Goal: Information Seeking & Learning: Find specific fact

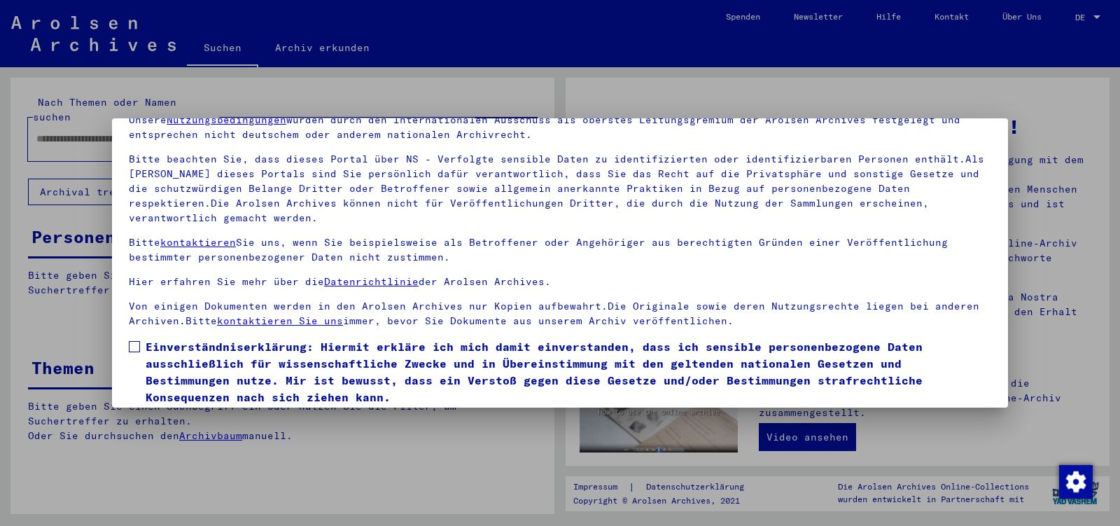
scroll to position [116, 0]
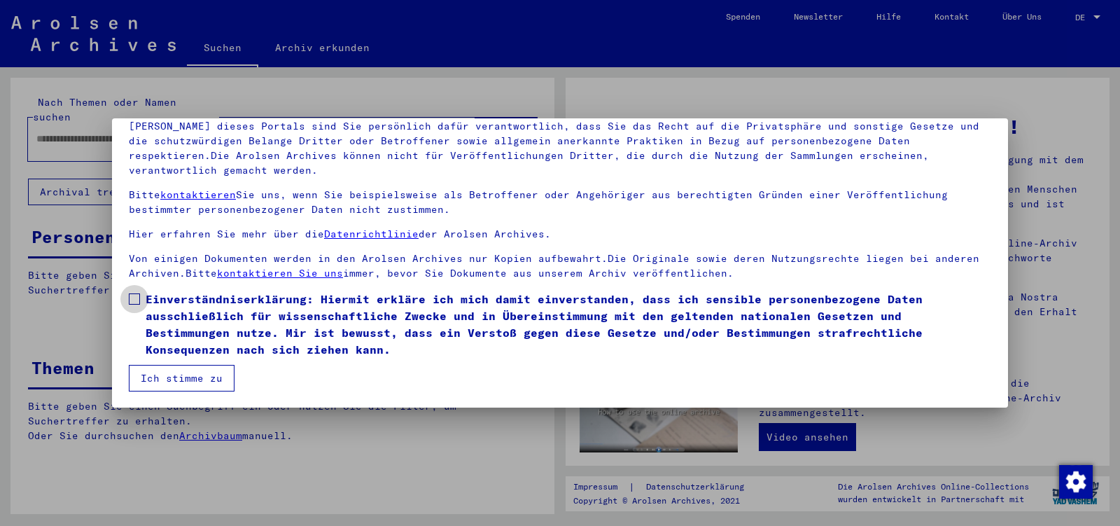
click at [135, 302] on span at bounding box center [134, 298] width 11 height 11
click at [158, 379] on button "Ich stimme zu" at bounding box center [182, 378] width 106 height 27
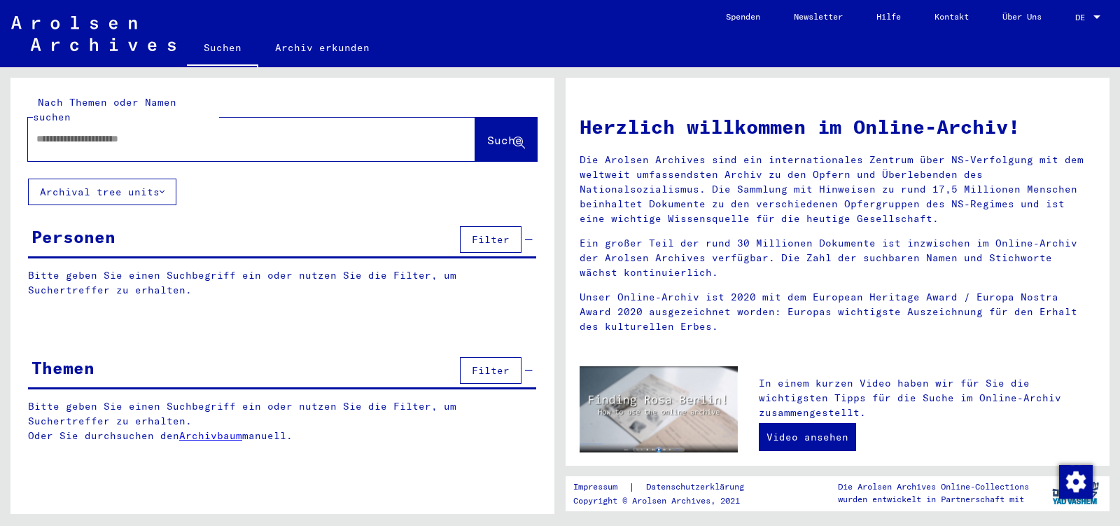
click at [148, 132] on div at bounding box center [230, 139] width 405 height 32
click at [155, 132] on input "text" at bounding box center [234, 139] width 397 height 15
type input "**********"
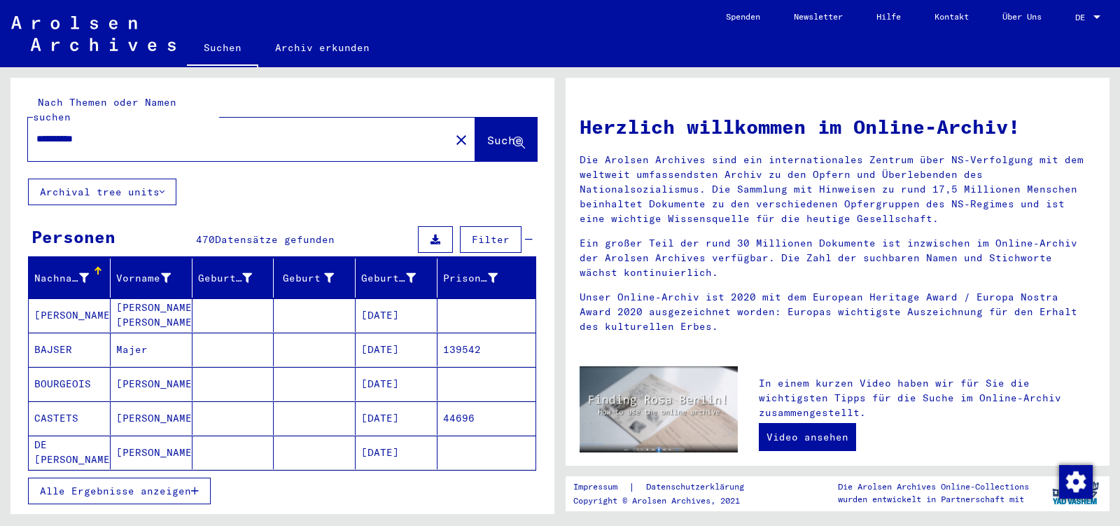
click at [74, 484] on span "Alle Ergebnisse anzeigen" at bounding box center [115, 490] width 151 height 13
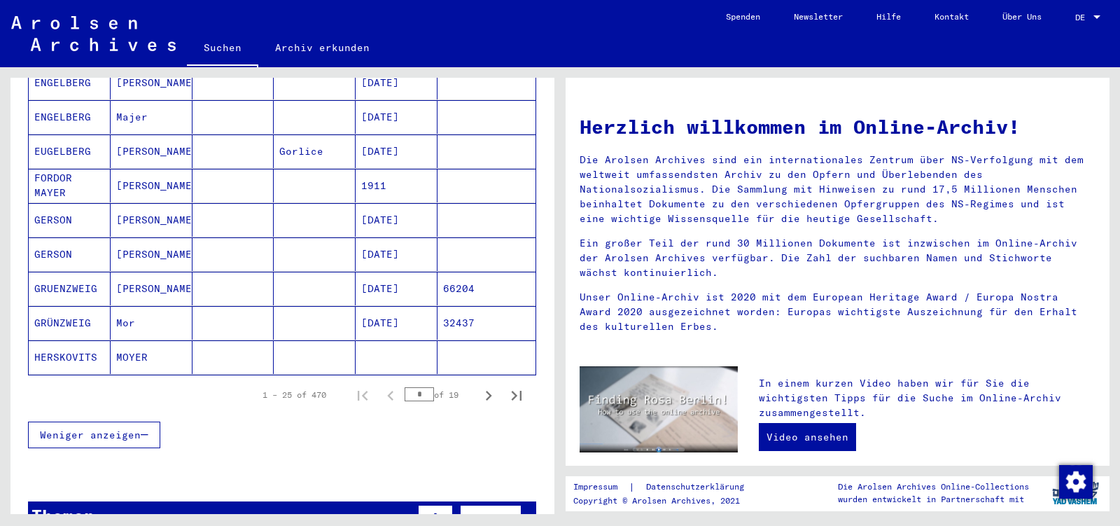
scroll to position [809, 0]
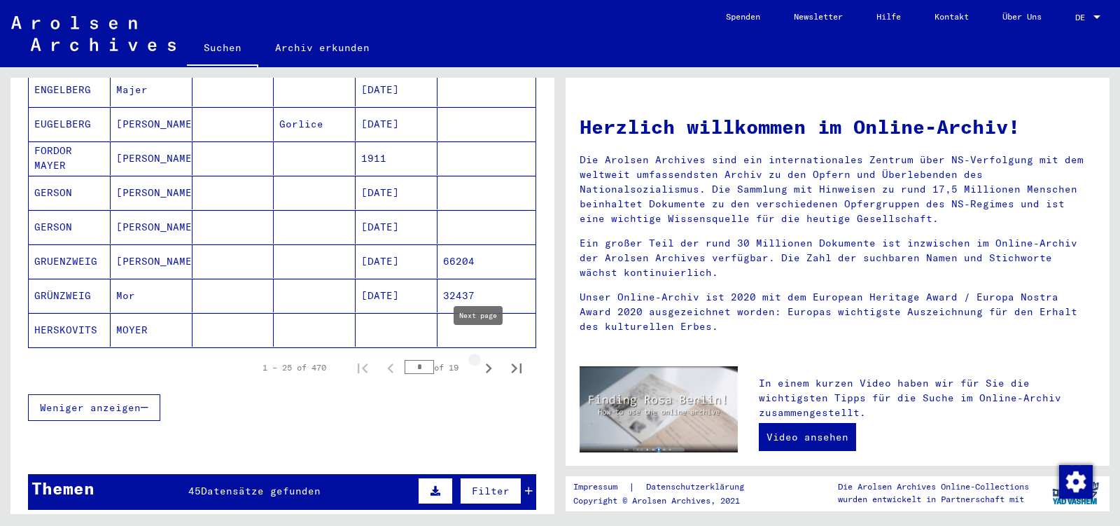
click at [479, 358] on icon "Next page" at bounding box center [489, 368] width 20 height 20
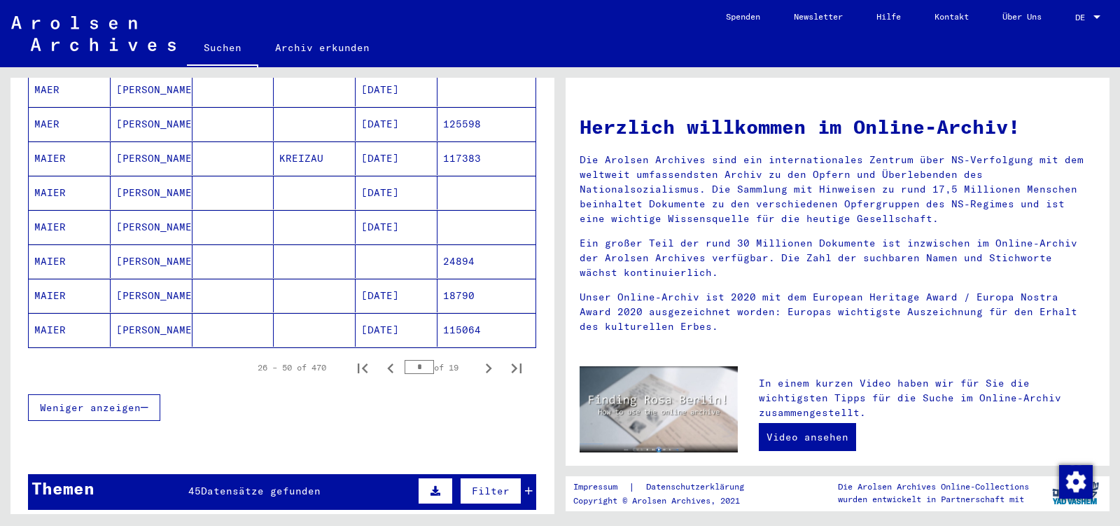
click at [479, 358] on icon "Next page" at bounding box center [489, 368] width 20 height 20
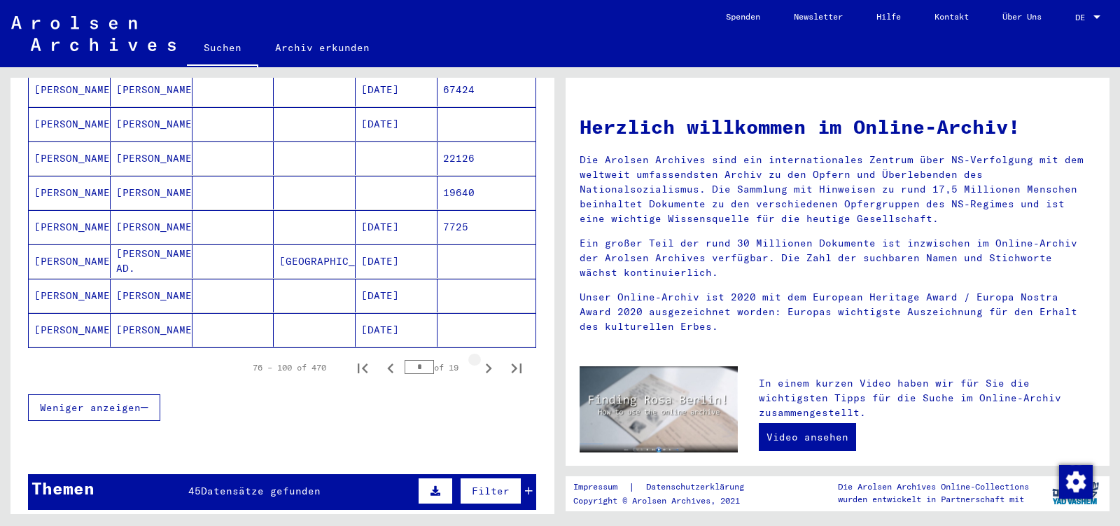
click at [479, 358] on icon "Next page" at bounding box center [489, 368] width 20 height 20
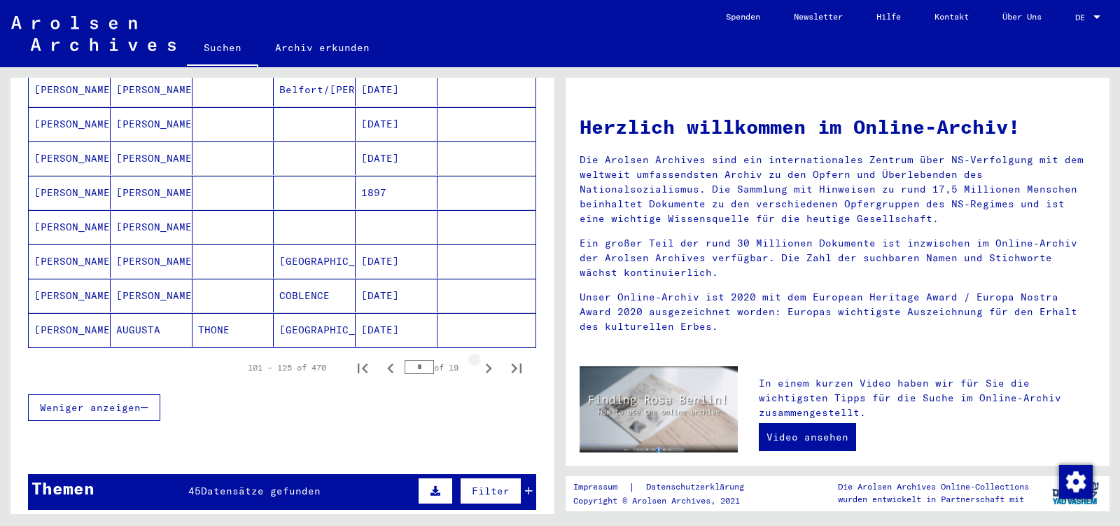
click at [479, 358] on icon "Next page" at bounding box center [489, 368] width 20 height 20
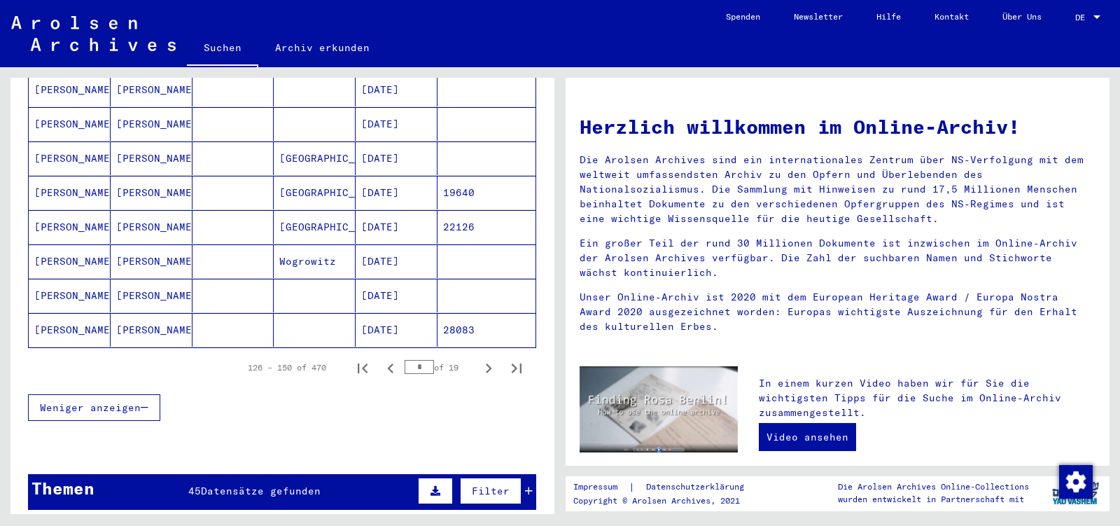
click at [479, 358] on icon "Next page" at bounding box center [489, 368] width 20 height 20
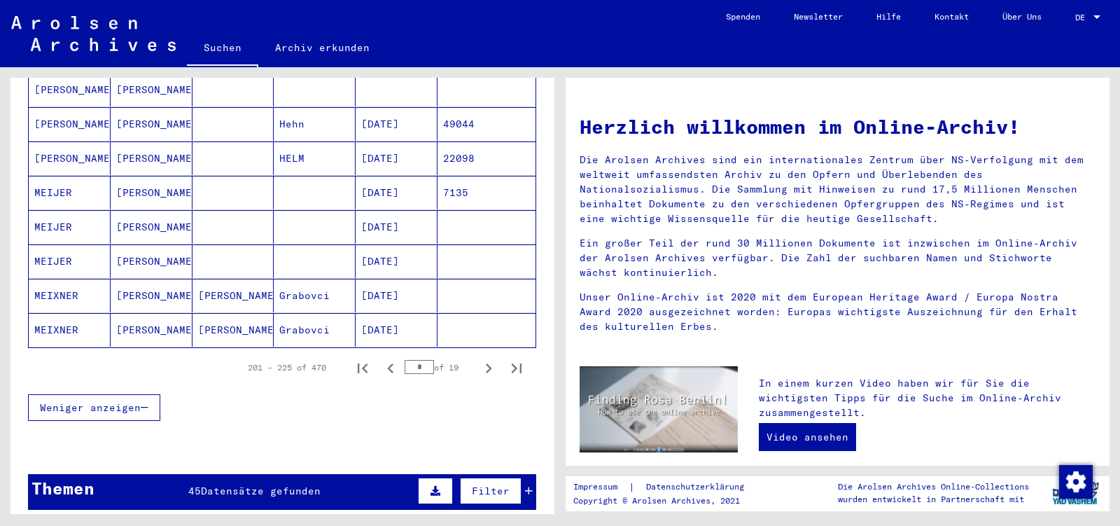
click at [479, 358] on icon "Next page" at bounding box center [489, 368] width 20 height 20
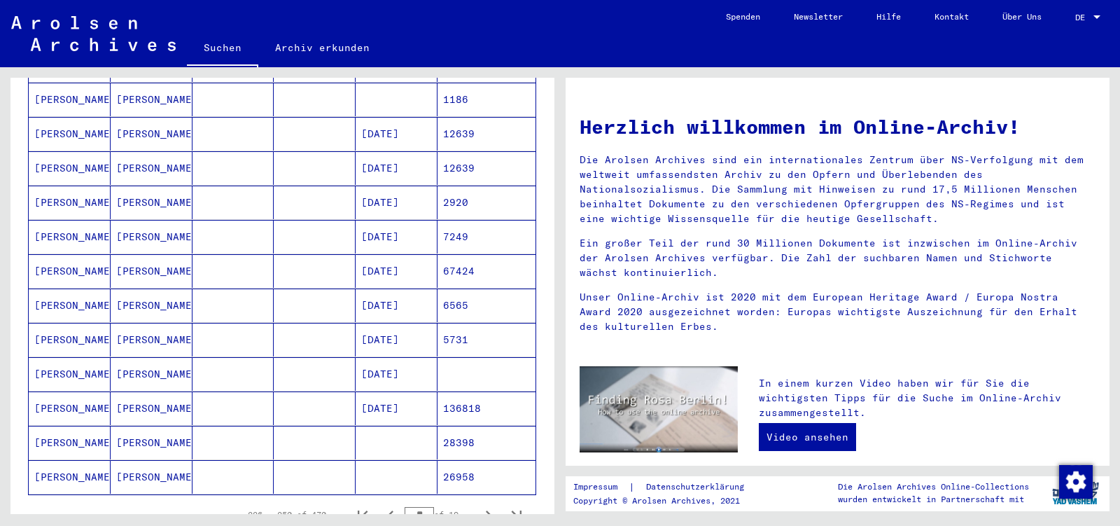
scroll to position [662, 0]
click at [387, 186] on mat-cell "[DATE]" at bounding box center [397, 203] width 82 height 34
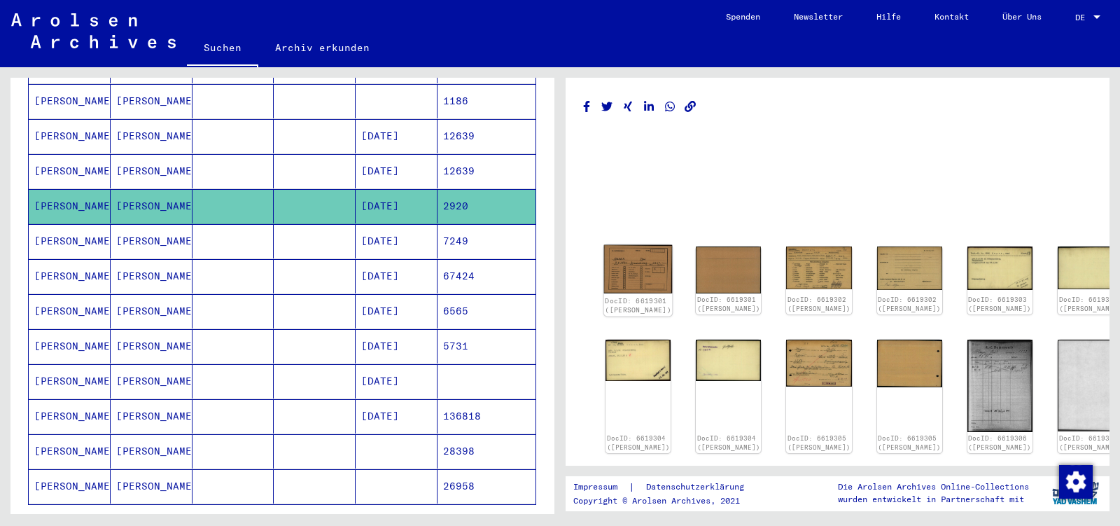
click at [632, 275] on img at bounding box center [638, 269] width 69 height 49
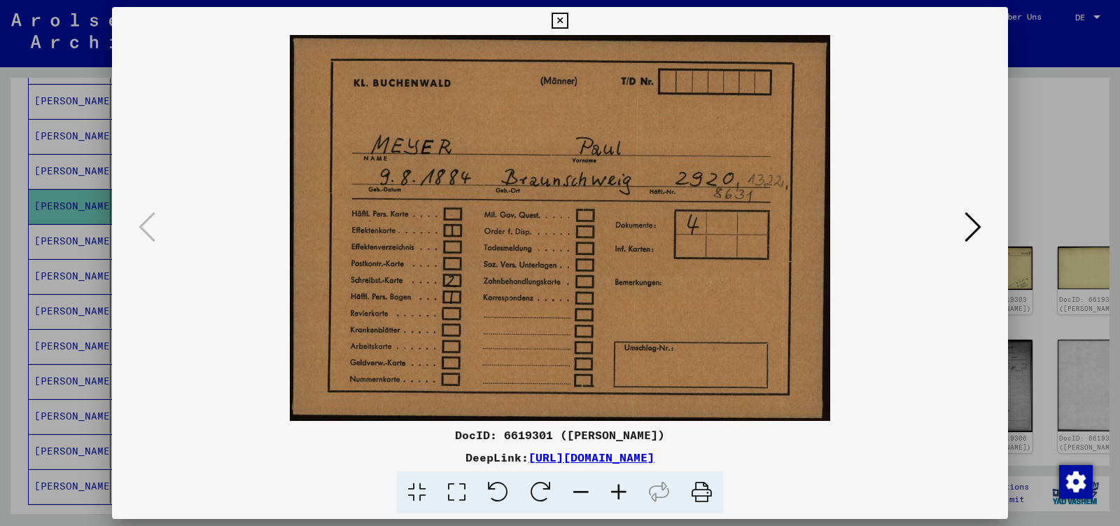
scroll to position [662, 0]
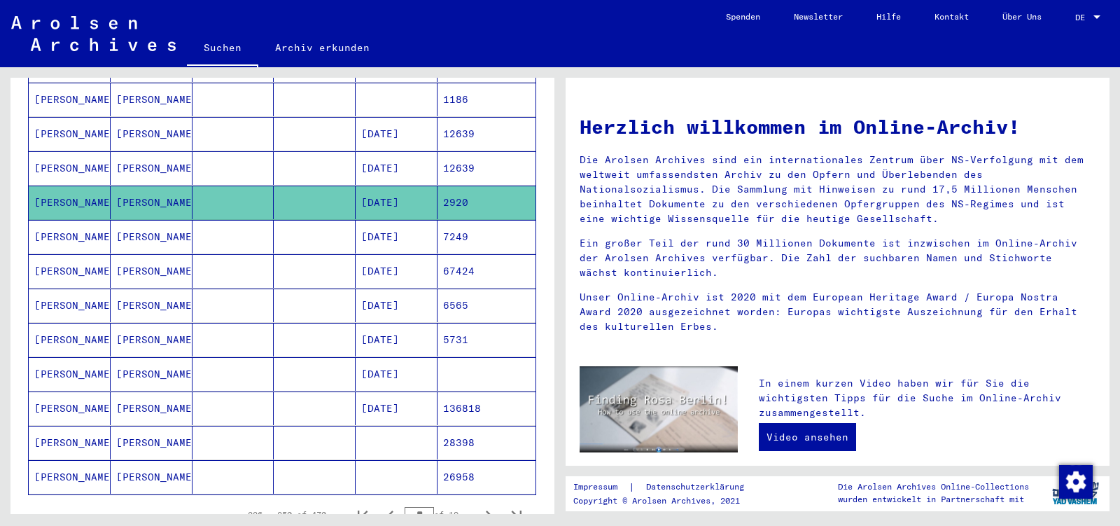
click at [75, 391] on mat-cell "[PERSON_NAME]" at bounding box center [70, 408] width 82 height 34
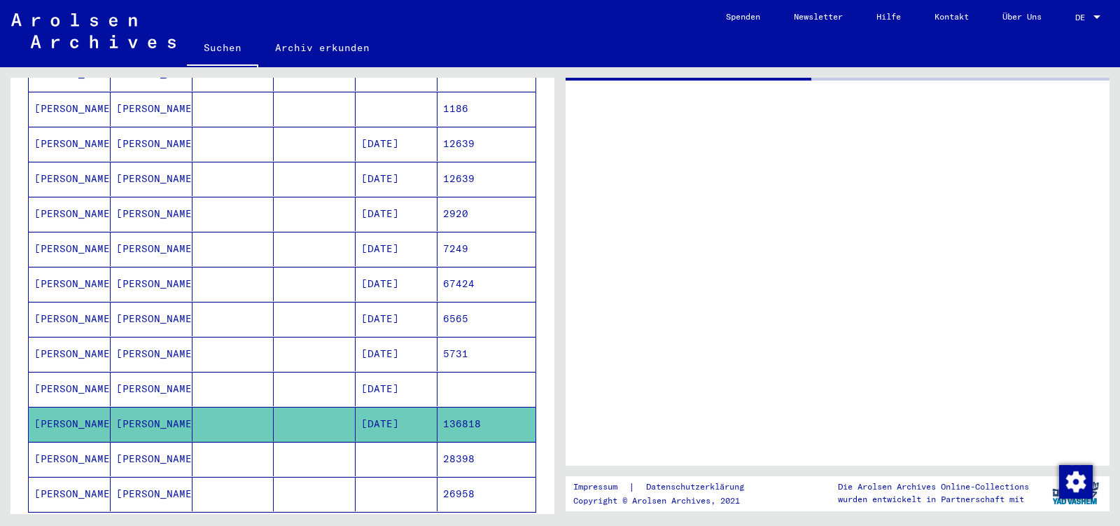
scroll to position [669, 0]
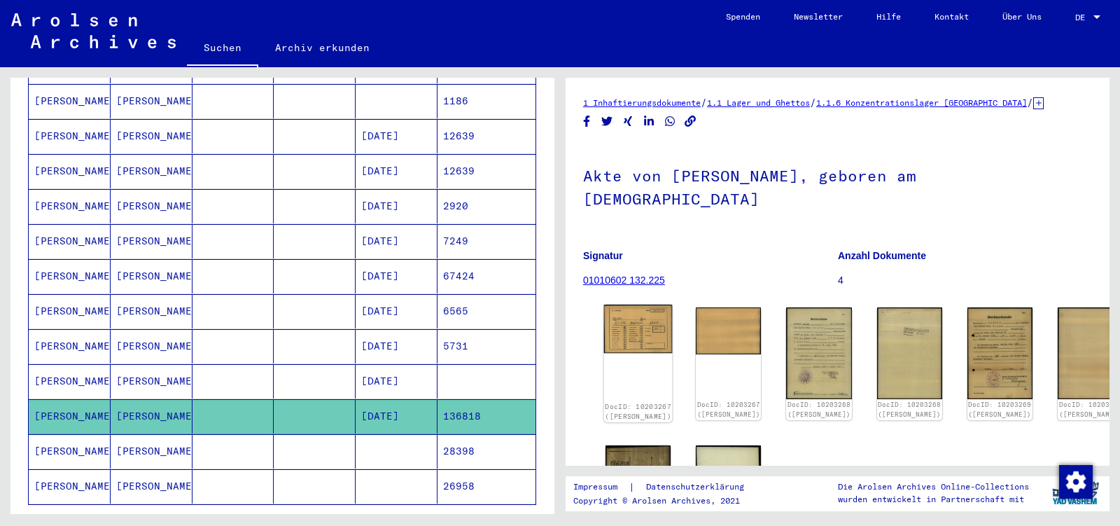
click at [646, 305] on img at bounding box center [638, 329] width 69 height 49
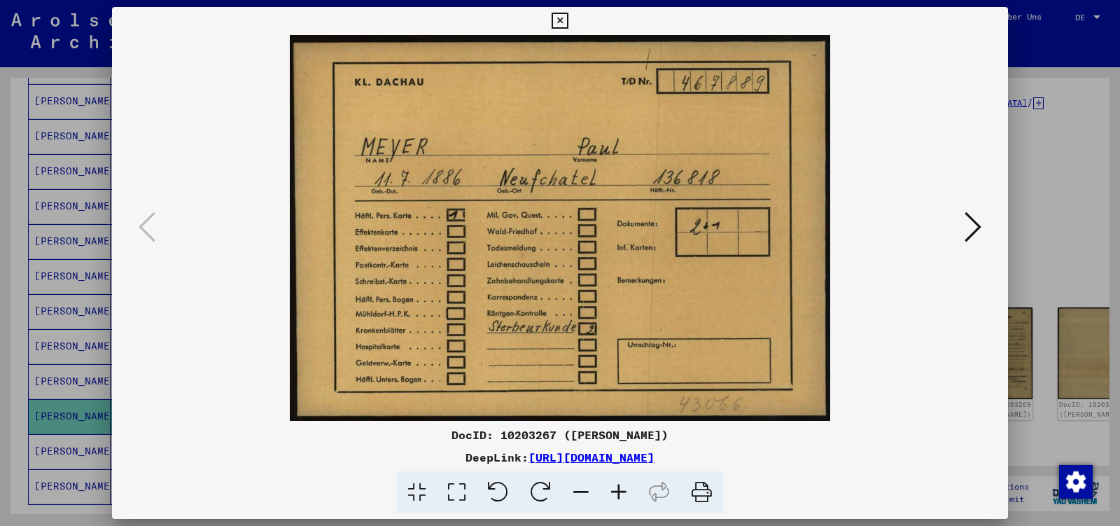
click at [568, 20] on icon at bounding box center [560, 21] width 16 height 17
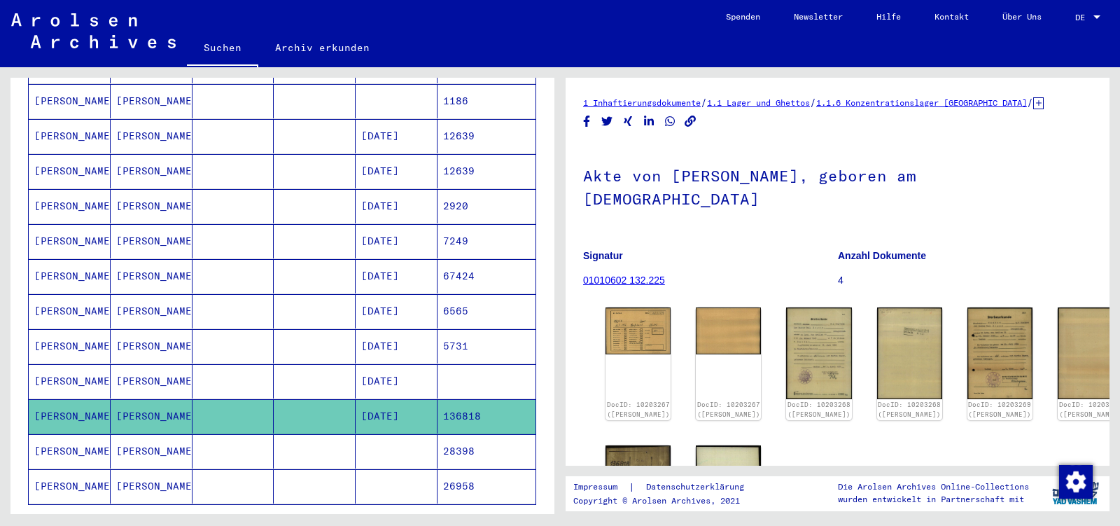
click at [120, 434] on mat-cell "[PERSON_NAME]" at bounding box center [152, 451] width 82 height 34
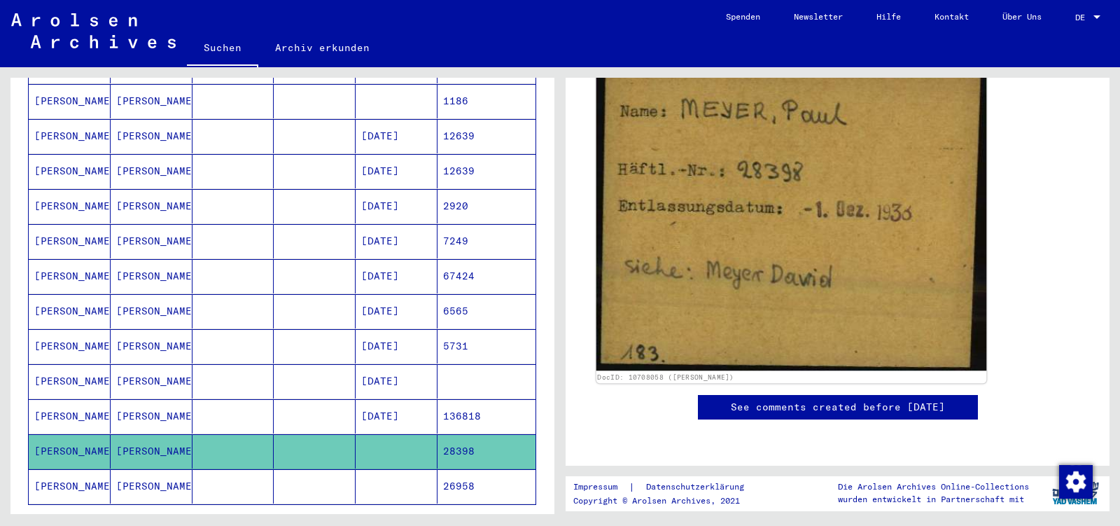
scroll to position [294, 0]
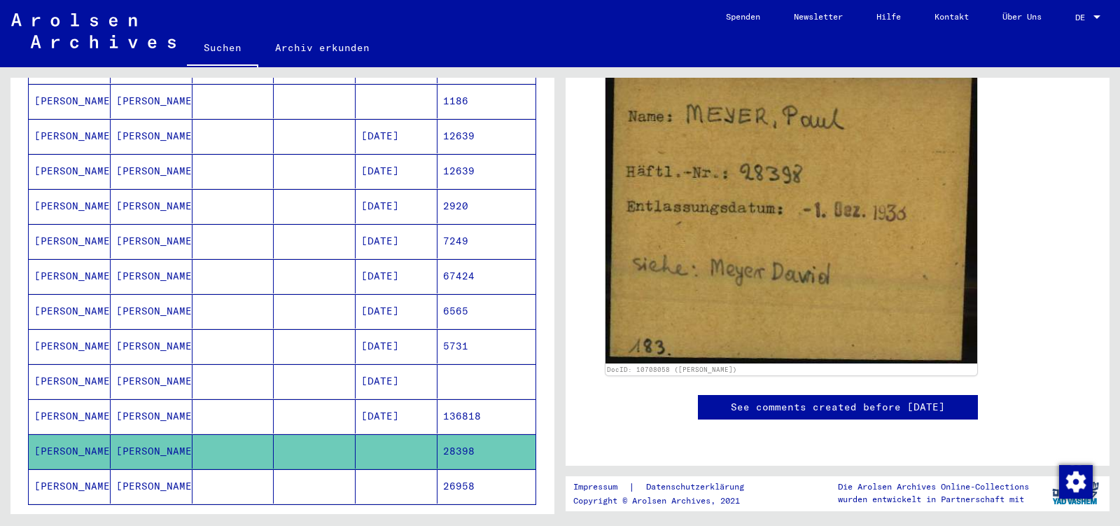
click at [131, 469] on mat-cell "[PERSON_NAME]" at bounding box center [152, 486] width 82 height 34
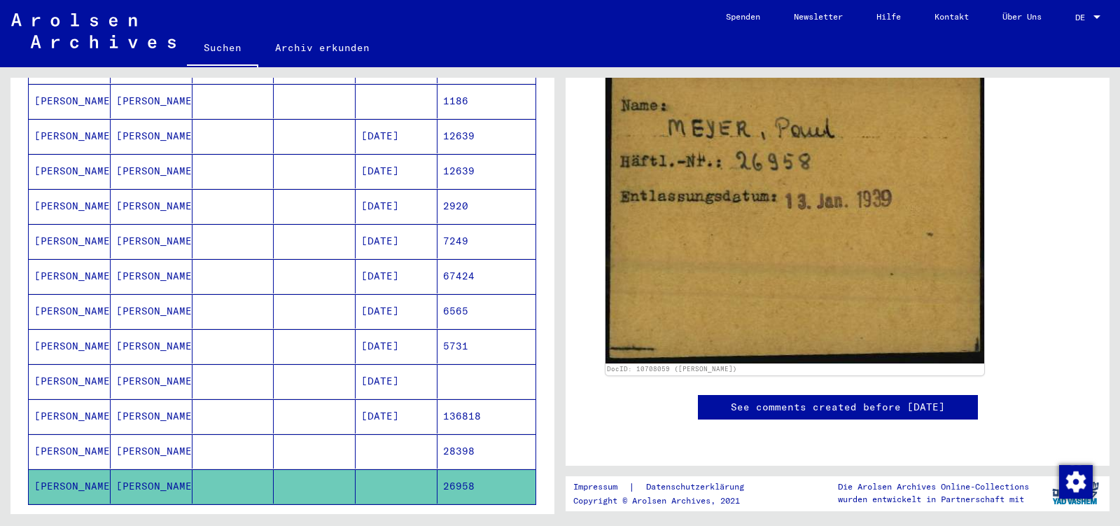
scroll to position [294, 0]
click at [486, 520] on icon "Next page" at bounding box center [489, 525] width 6 height 10
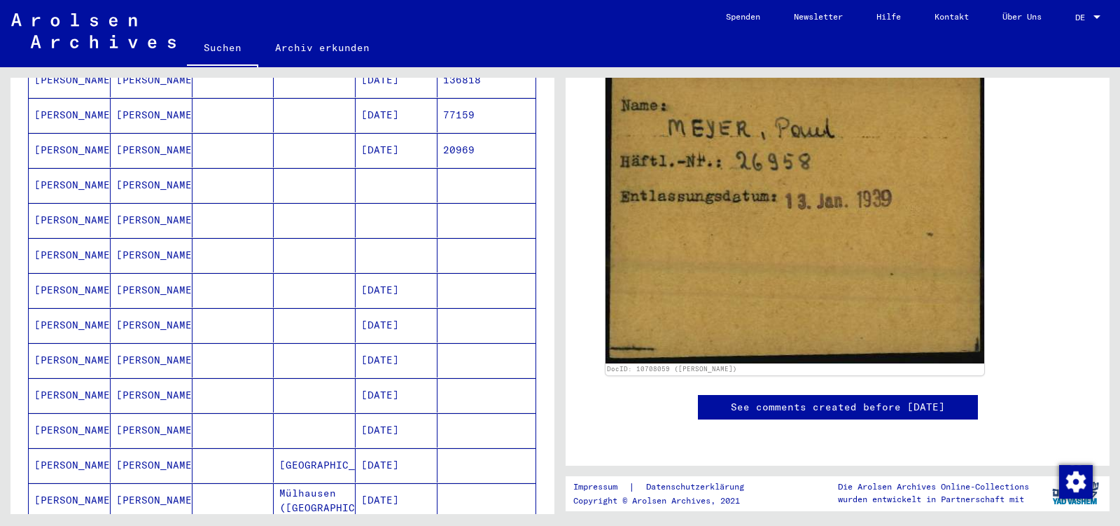
scroll to position [669, 0]
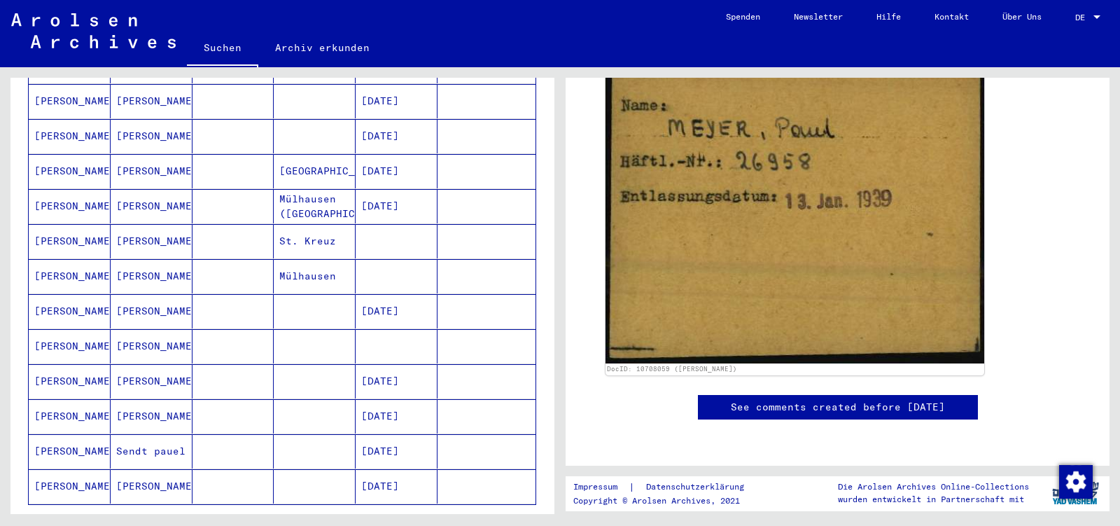
click at [119, 154] on mat-cell "[PERSON_NAME]" at bounding box center [152, 171] width 82 height 34
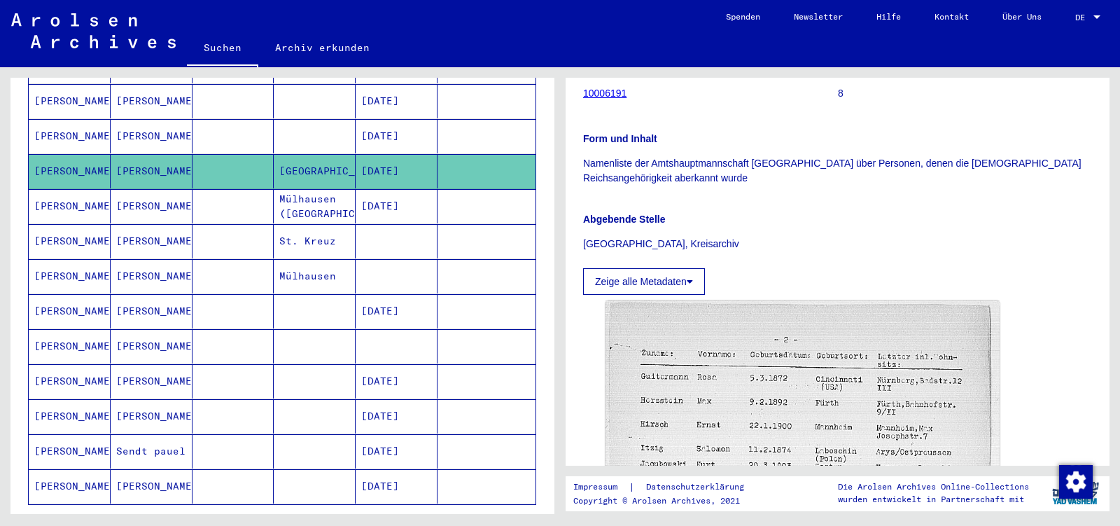
scroll to position [294, 0]
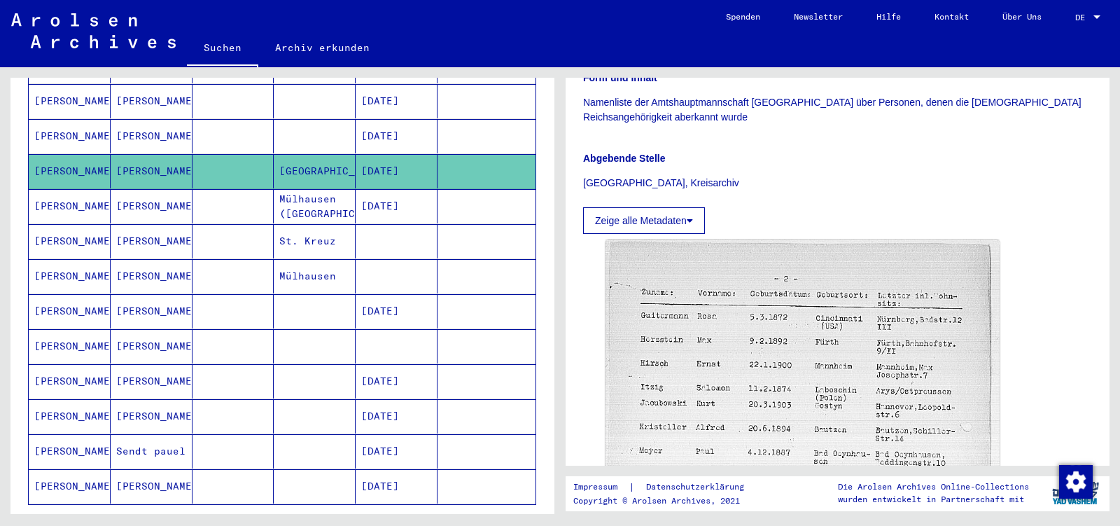
click at [309, 259] on mat-cell "Mülhausen" at bounding box center [315, 276] width 82 height 34
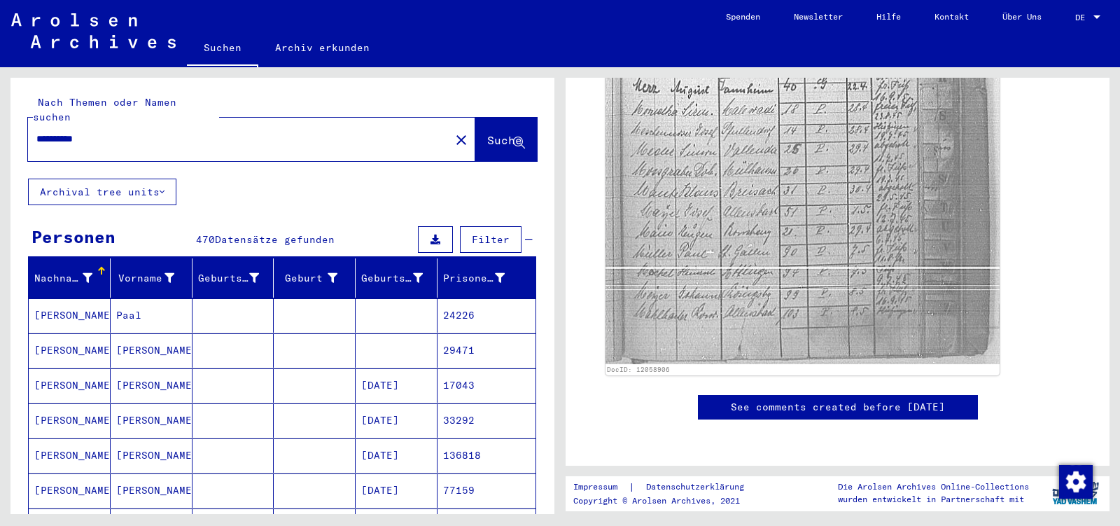
click at [484, 233] on span "Filter" at bounding box center [491, 239] width 38 height 13
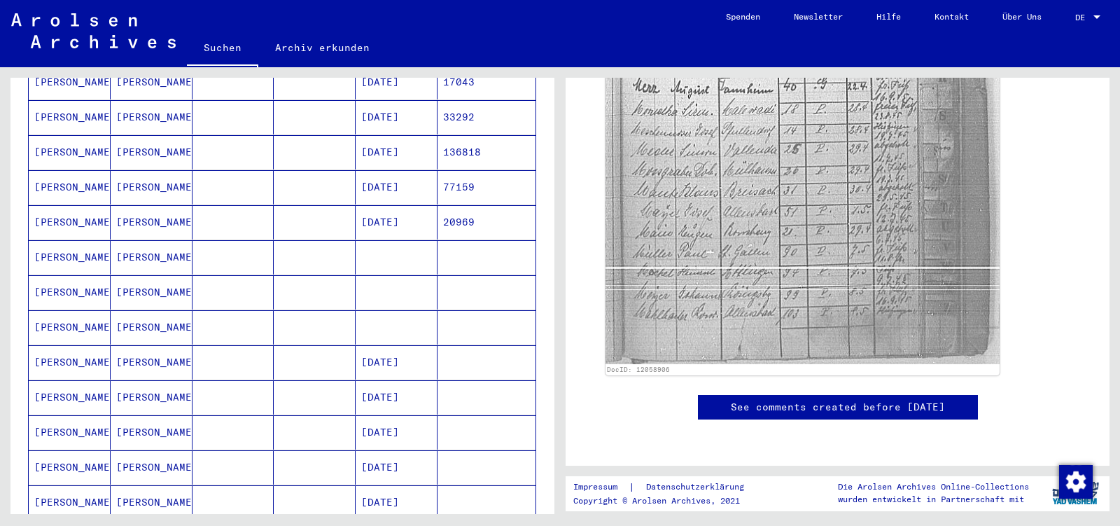
scroll to position [809, 0]
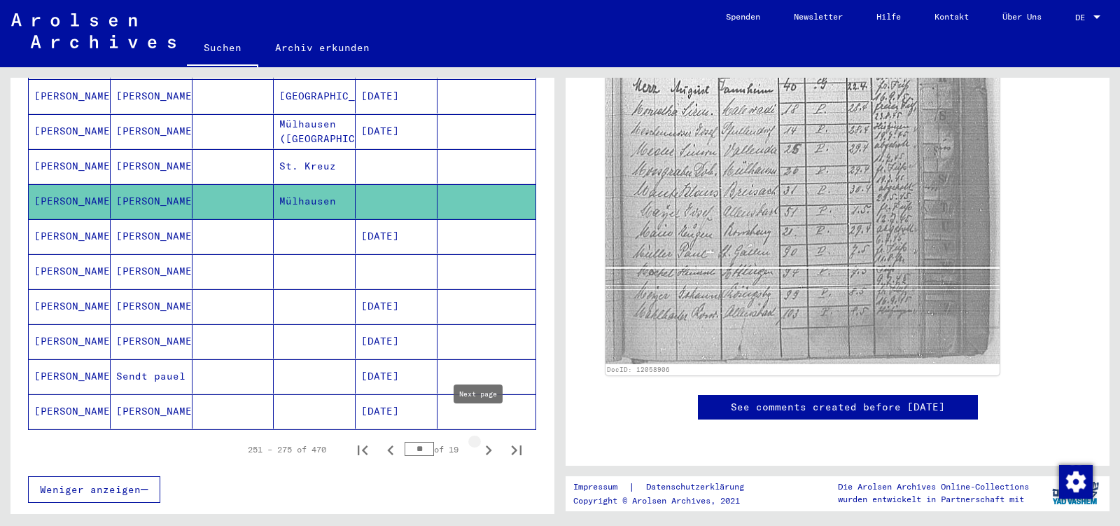
click at [480, 440] on icon "Next page" at bounding box center [489, 450] width 20 height 20
type input "**"
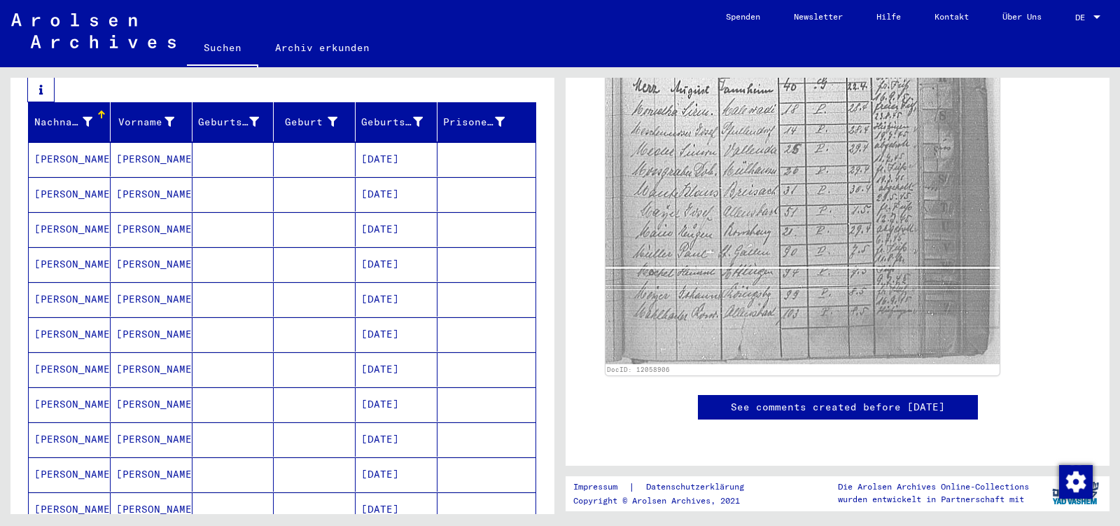
scroll to position [0, 0]
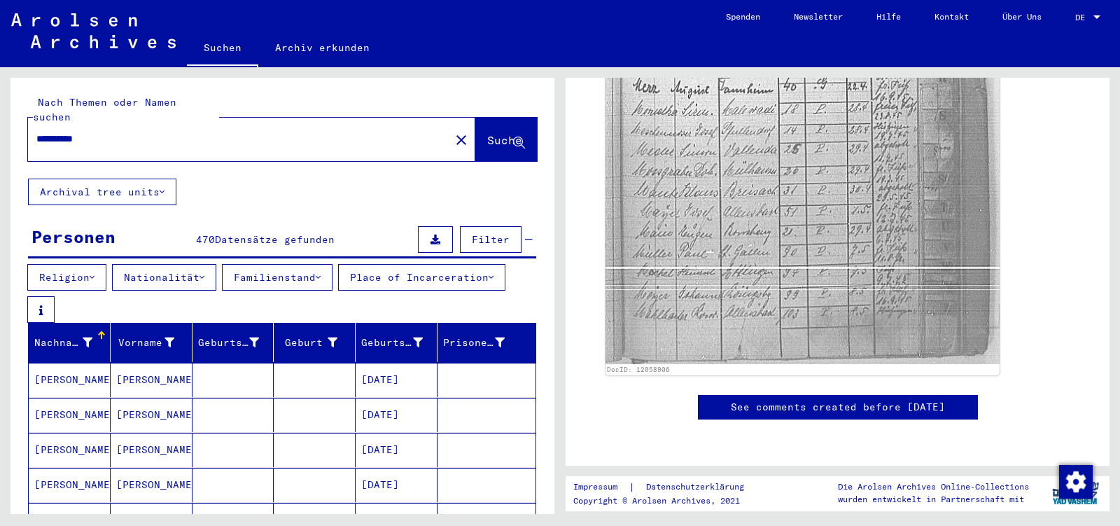
drag, startPoint x: 118, startPoint y: 127, endPoint x: 20, endPoint y: 124, distance: 98.1
click at [36, 132] on input "**********" at bounding box center [238, 139] width 405 height 15
paste input "**********"
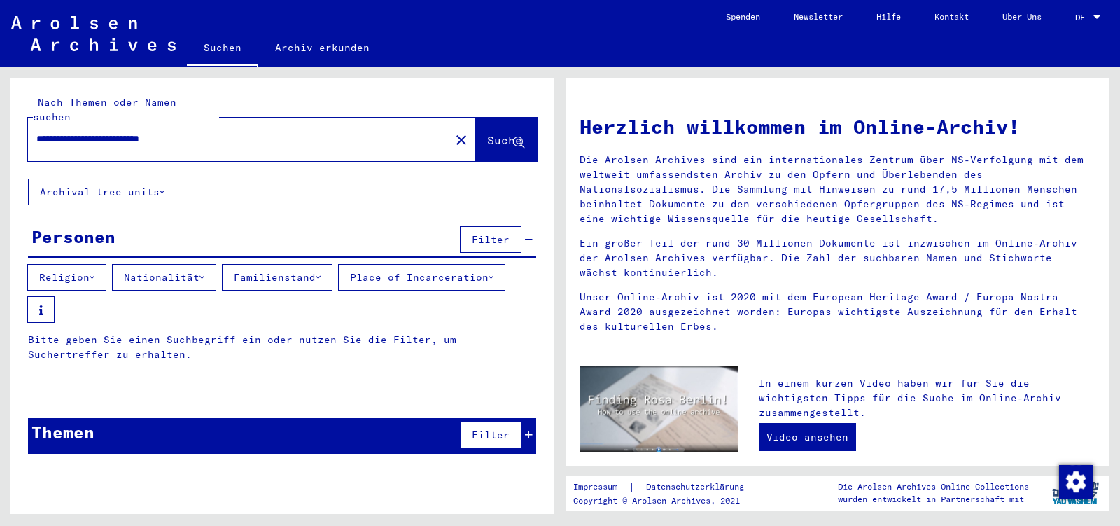
click at [508, 133] on span "Suche" at bounding box center [504, 140] width 35 height 14
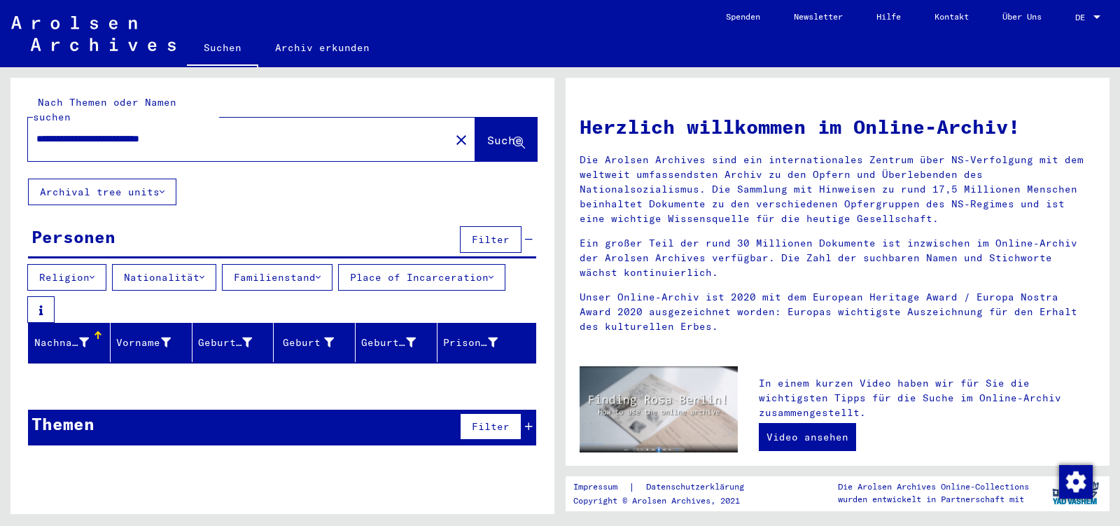
drag, startPoint x: 87, startPoint y: 121, endPoint x: 0, endPoint y: 114, distance: 87.1
click at [36, 132] on input "**********" at bounding box center [234, 139] width 397 height 15
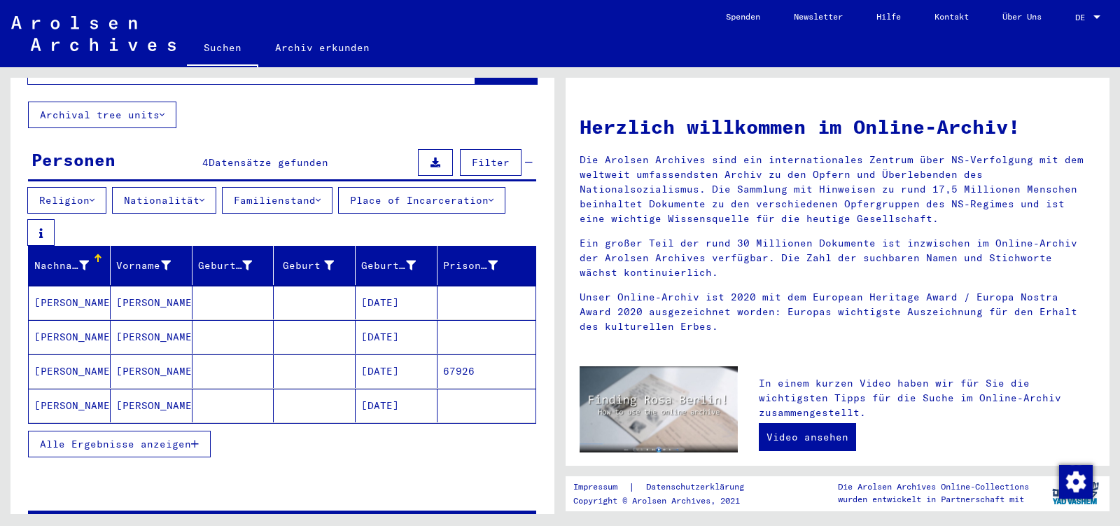
scroll to position [106, 0]
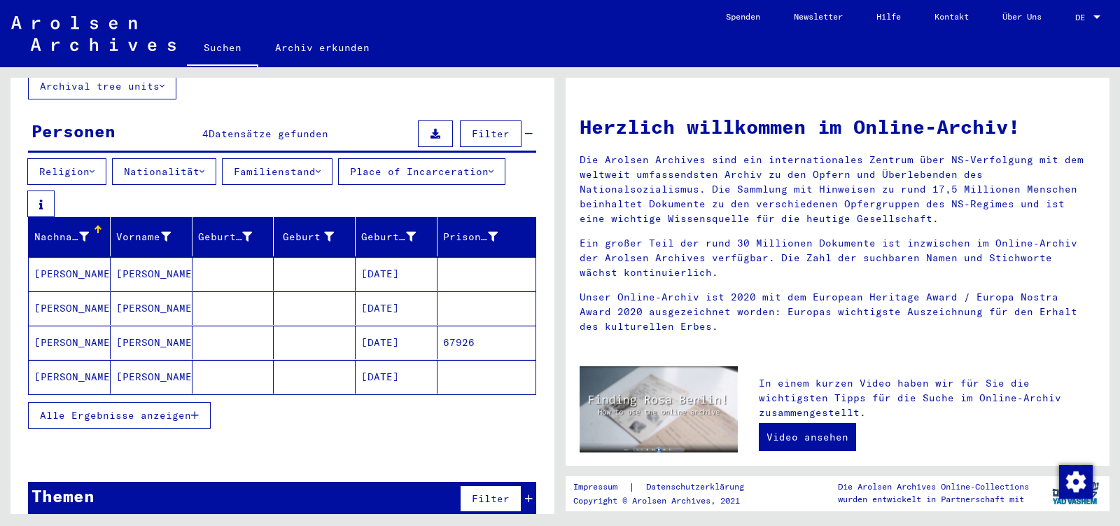
click at [391, 360] on mat-cell "[DATE]" at bounding box center [397, 377] width 82 height 34
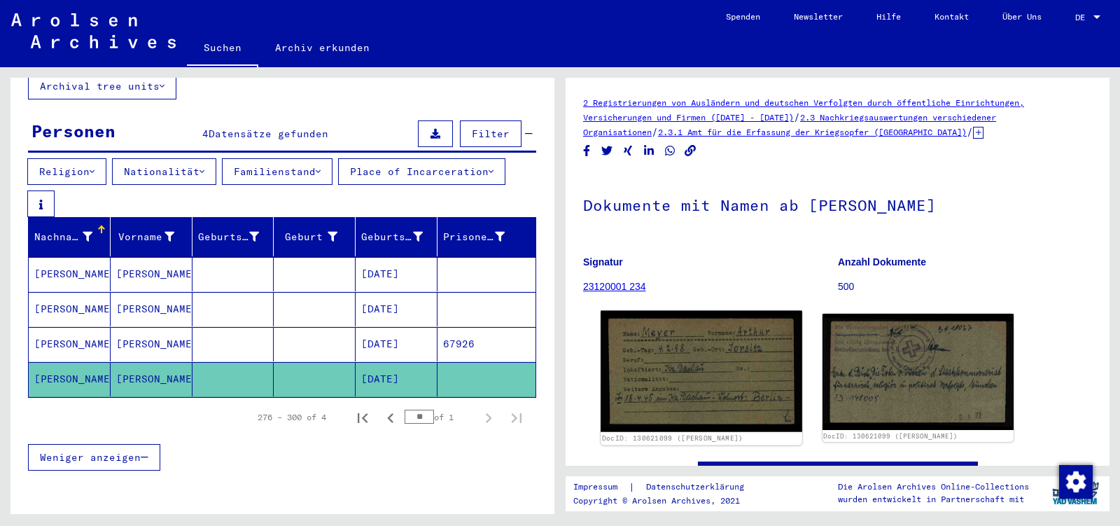
click at [694, 377] on img at bounding box center [701, 371] width 201 height 121
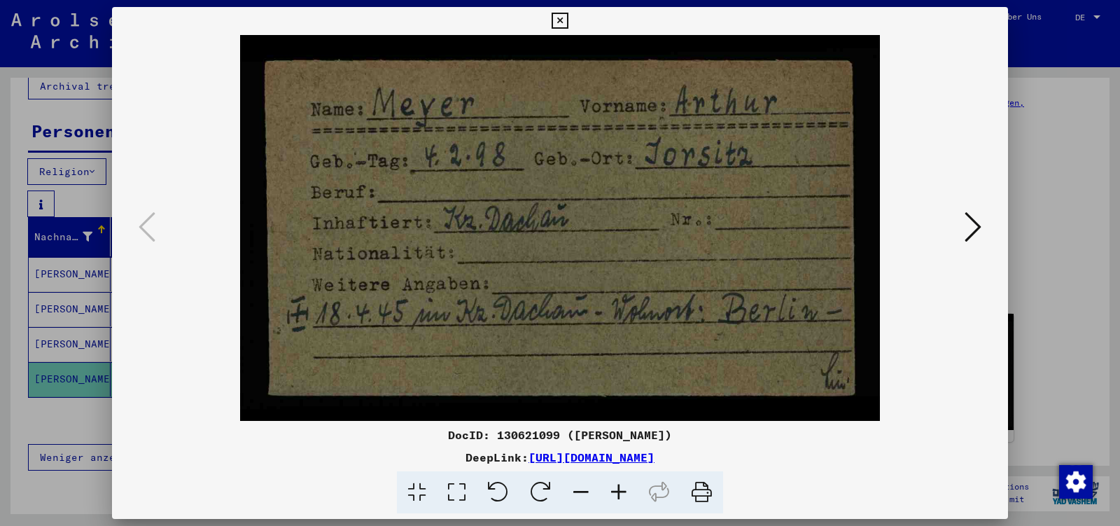
click at [982, 225] on icon at bounding box center [973, 227] width 17 height 34
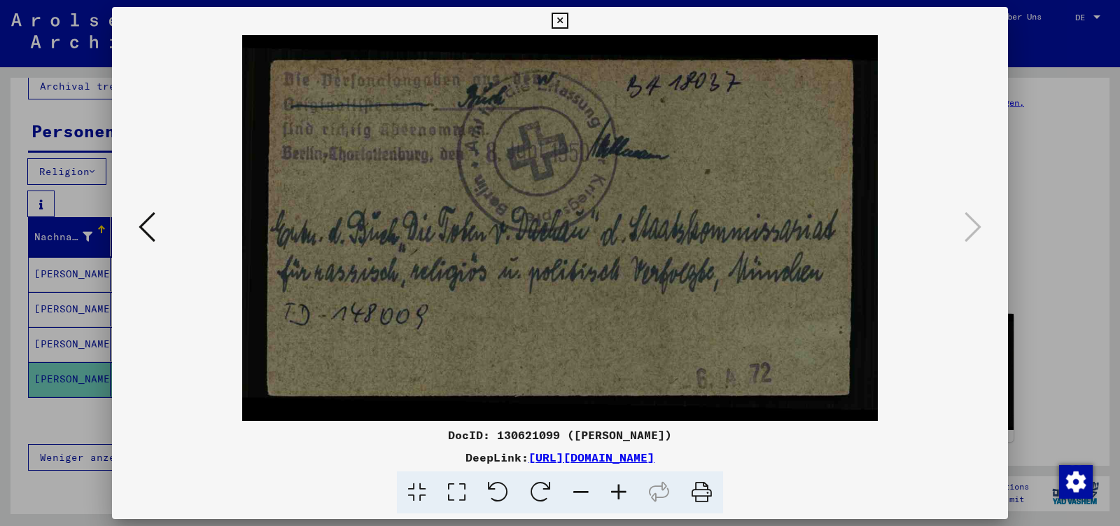
click at [149, 230] on icon at bounding box center [147, 227] width 17 height 34
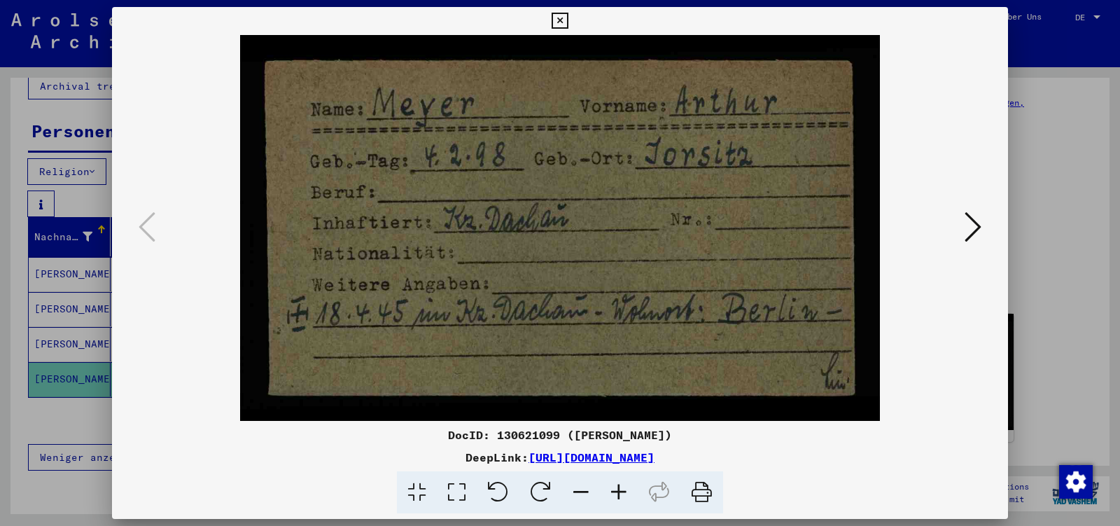
click at [568, 21] on icon at bounding box center [560, 21] width 16 height 17
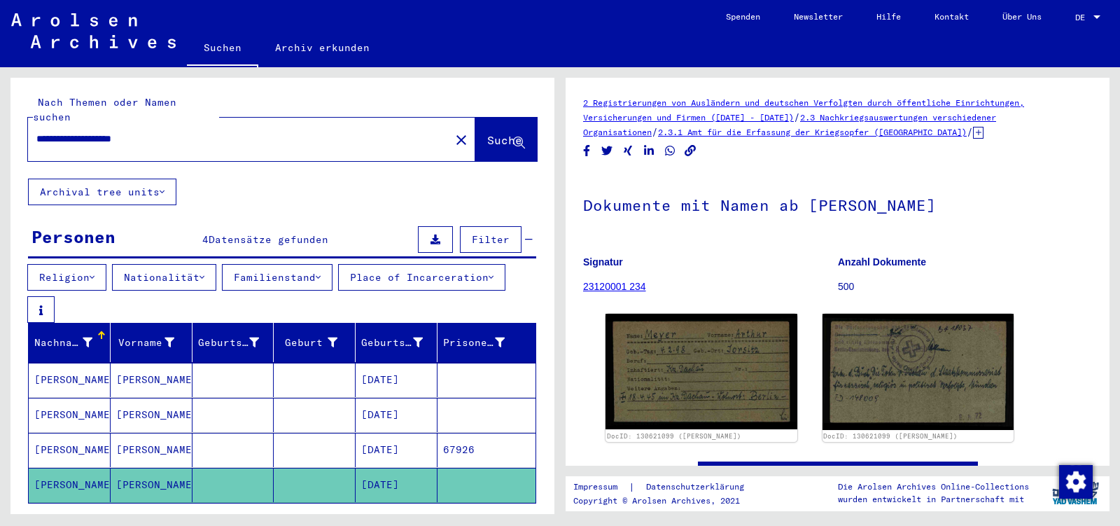
click at [313, 433] on mat-cell at bounding box center [315, 450] width 82 height 34
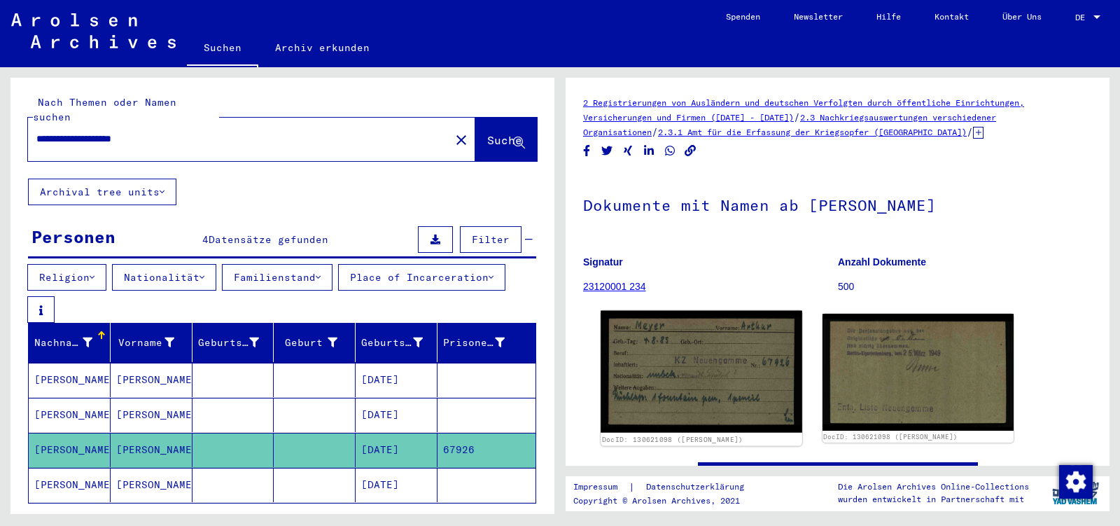
click at [716, 382] on img at bounding box center [701, 372] width 201 height 123
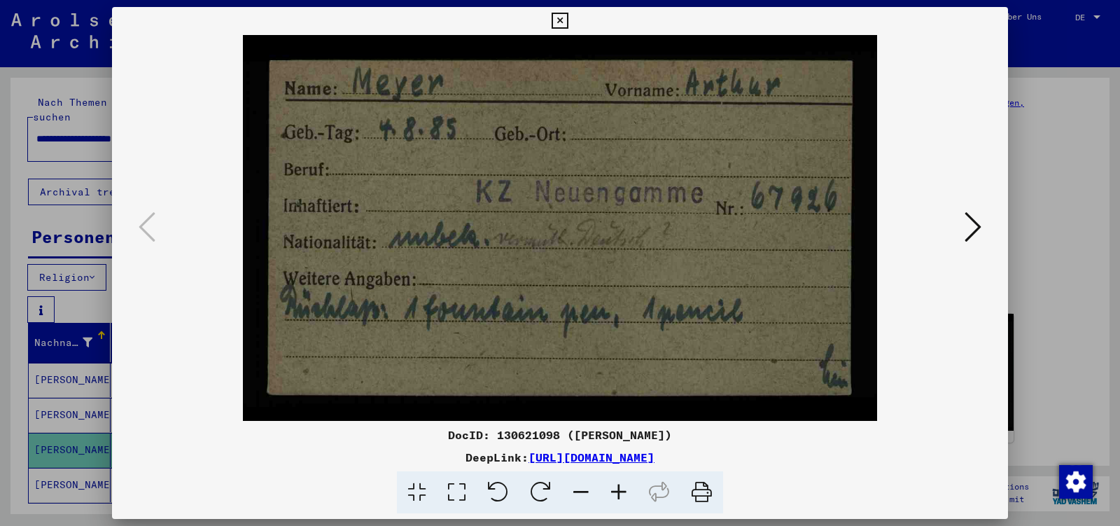
click at [983, 230] on button at bounding box center [973, 228] width 25 height 40
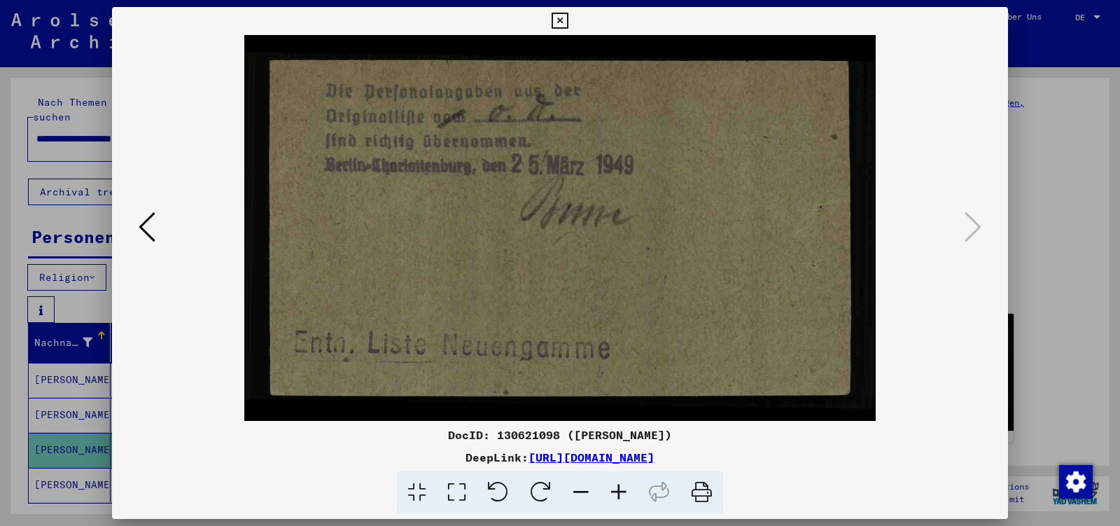
click at [568, 18] on icon at bounding box center [560, 21] width 16 height 17
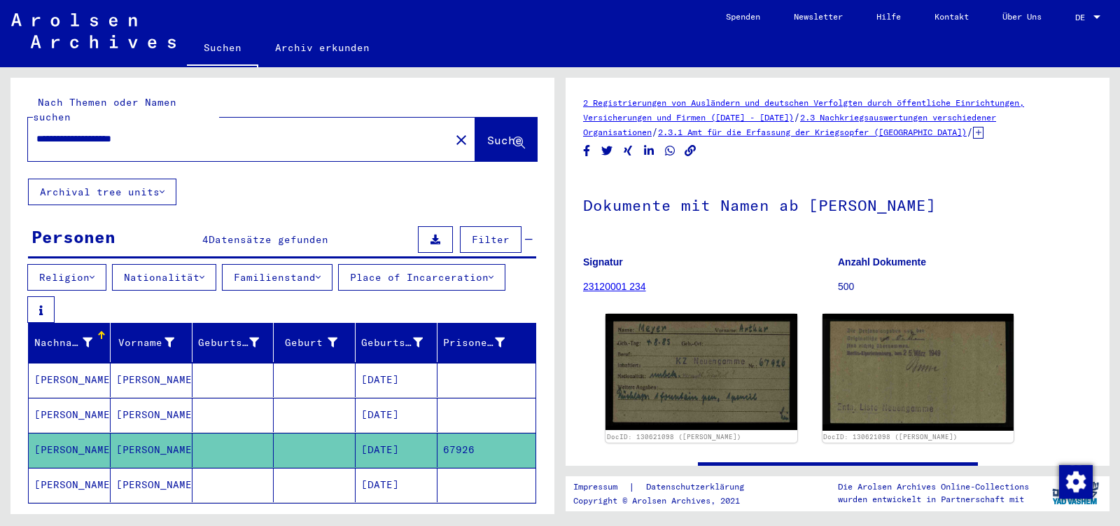
drag, startPoint x: 77, startPoint y: 121, endPoint x: 0, endPoint y: 122, distance: 77.0
click at [36, 132] on input "**********" at bounding box center [238, 139] width 405 height 15
type input "**********"
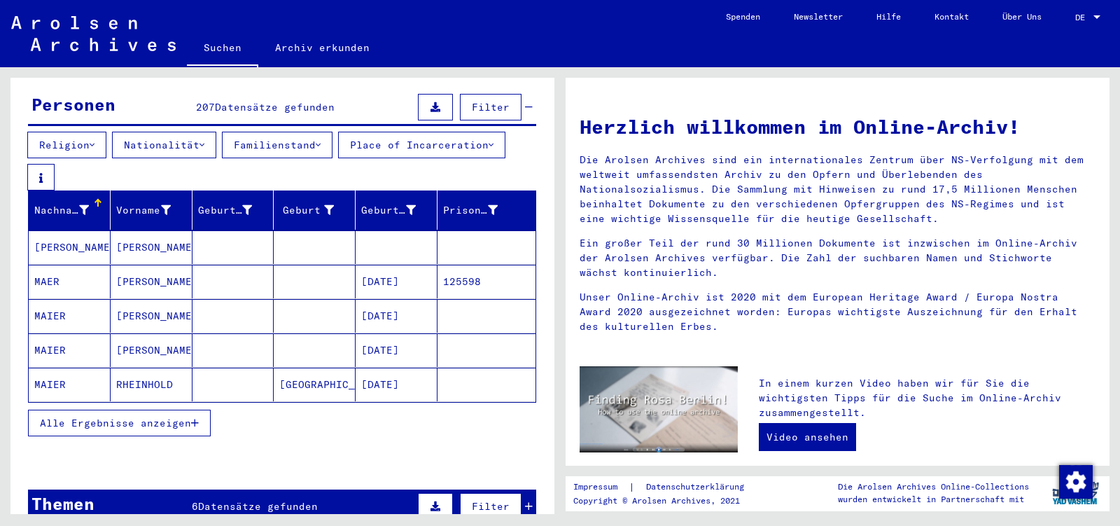
scroll to position [147, 0]
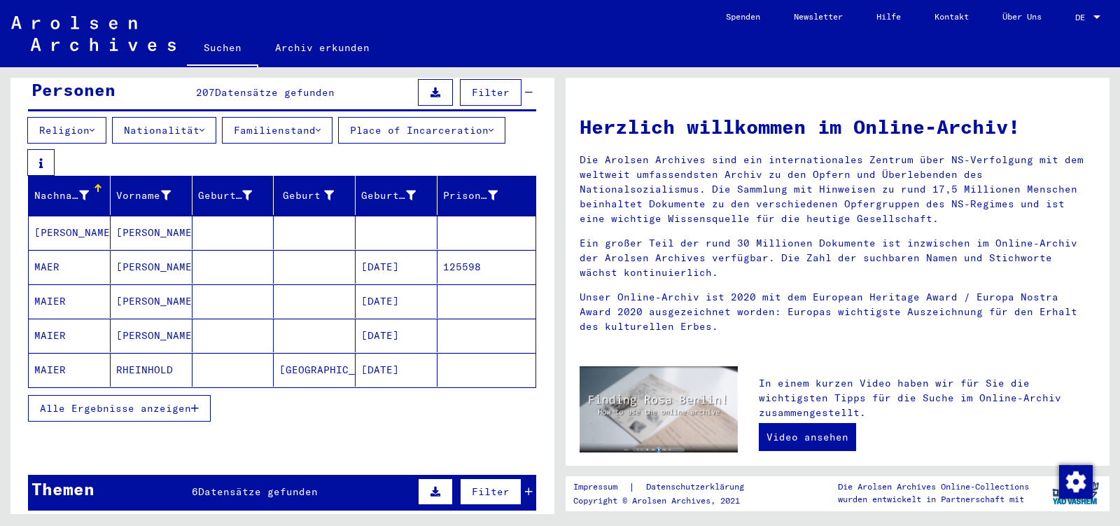
click at [155, 402] on span "Alle Ergebnisse anzeigen" at bounding box center [115, 408] width 151 height 13
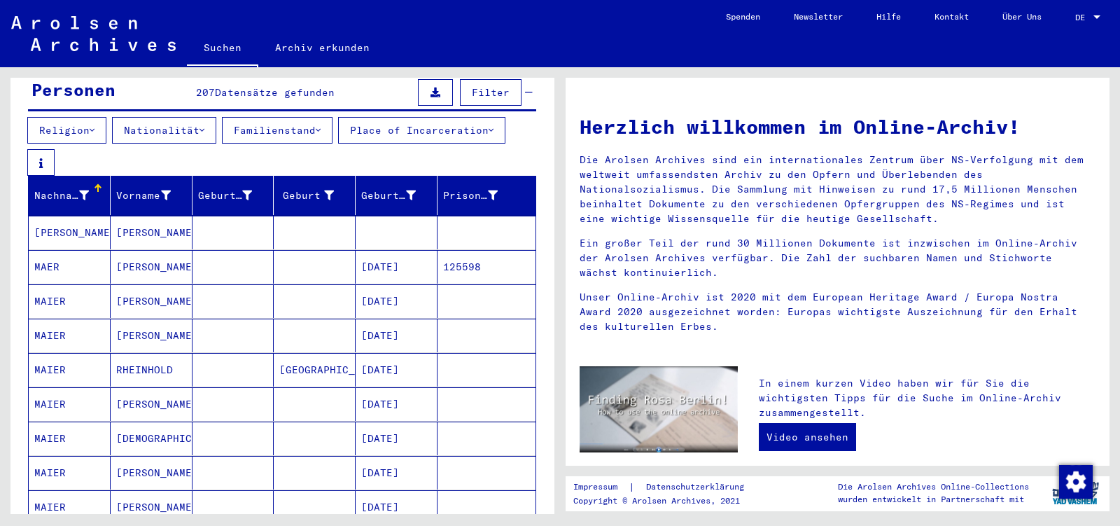
click at [138, 353] on mat-cell "RHEINHOLD" at bounding box center [152, 370] width 82 height 34
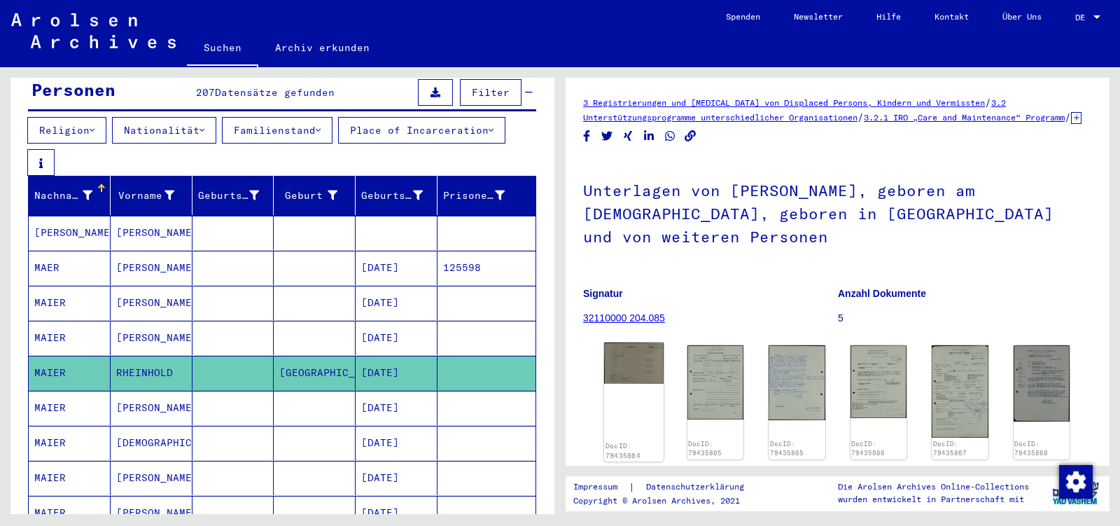
click at [629, 361] on img at bounding box center [634, 362] width 60 height 41
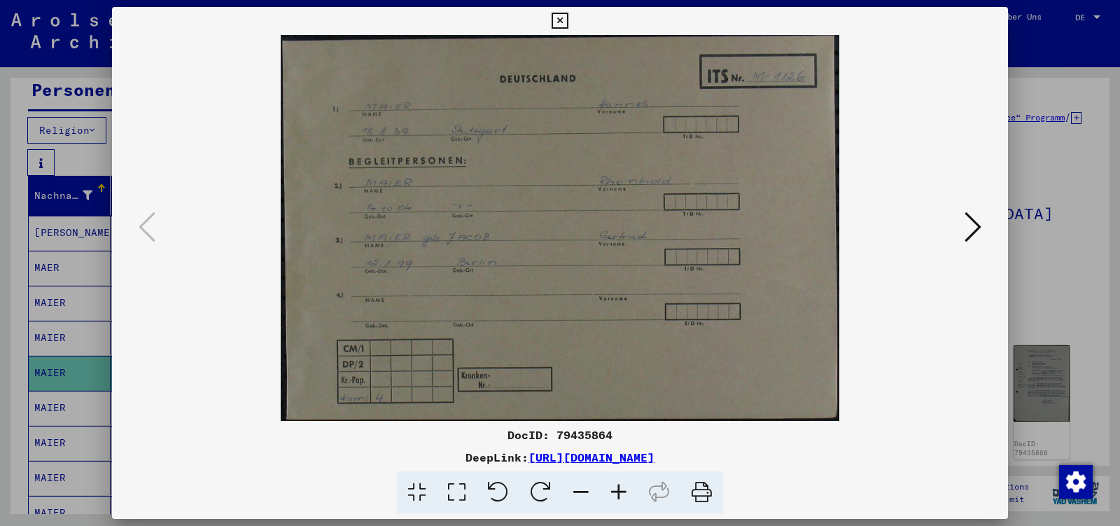
click at [983, 225] on button at bounding box center [973, 228] width 25 height 40
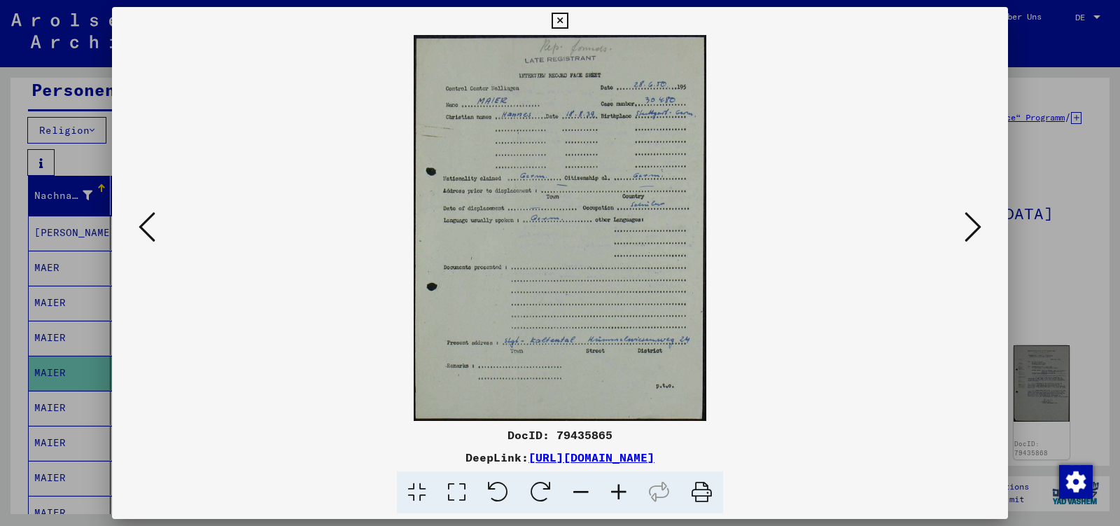
click at [975, 230] on icon at bounding box center [973, 227] width 17 height 34
